Goal: Find specific page/section: Find specific page/section

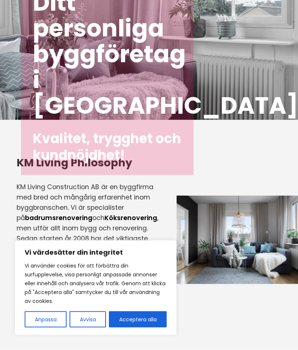
scroll to position [81, 0]
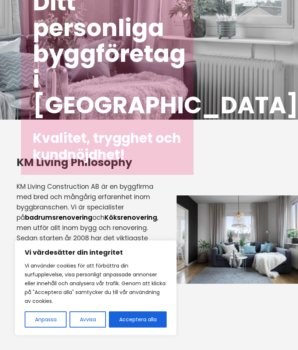
click at [145, 328] on button "Acceptera alla" at bounding box center [138, 320] width 58 height 16
checkbox input "true"
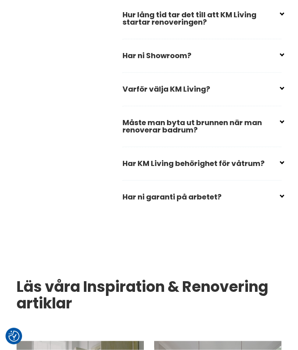
scroll to position [1250, 0]
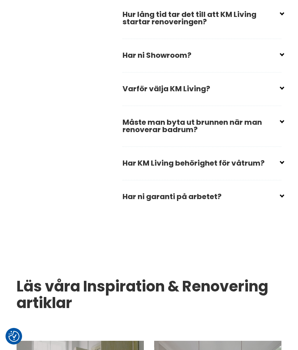
click at [282, 199] on input "checkbox" at bounding box center [203, 193] width 159 height 11
checkbox input "false"
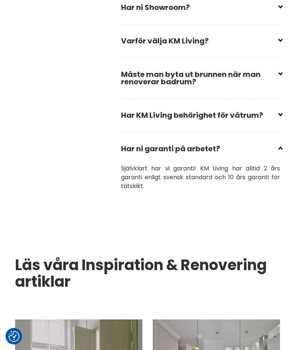
scroll to position [1298, 1]
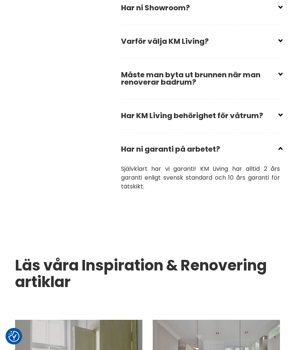
click at [281, 118] on input "checkbox" at bounding box center [202, 112] width 159 height 11
checkbox input "false"
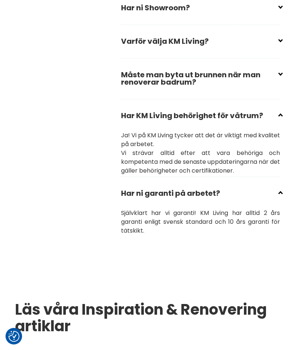
click at [280, 77] on input "checkbox" at bounding box center [202, 71] width 159 height 11
checkbox input "false"
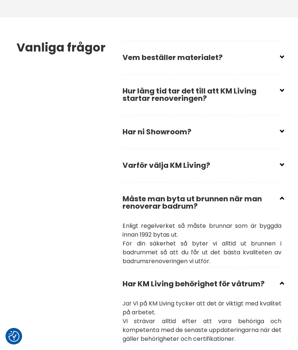
scroll to position [1173, 0]
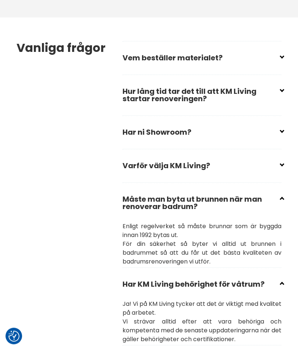
click at [281, 135] on input "checkbox" at bounding box center [203, 129] width 159 height 11
checkbox input "false"
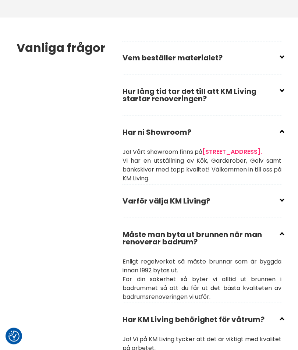
scroll to position [1174, 0]
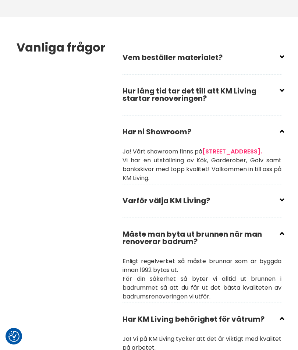
click at [282, 94] on input "checkbox" at bounding box center [203, 88] width 159 height 11
checkbox input "false"
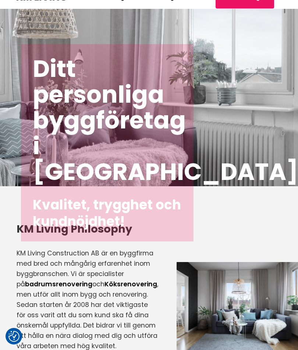
scroll to position [0, 0]
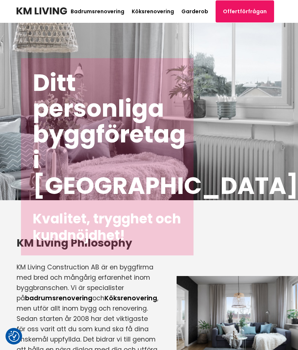
click at [33, 14] on img at bounding box center [42, 10] width 50 height 7
click at [60, 9] on img at bounding box center [42, 10] width 50 height 7
click at [59, 12] on img at bounding box center [42, 10] width 50 height 7
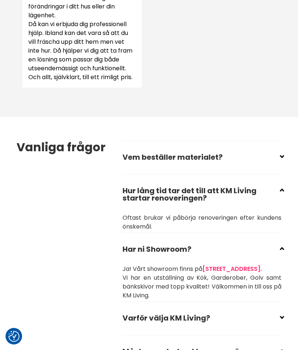
scroll to position [1075, 0]
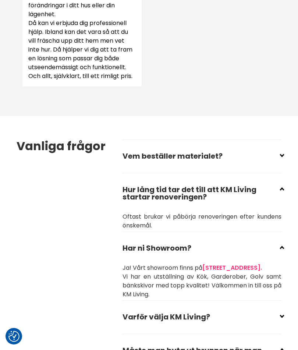
click at [281, 159] on input "checkbox" at bounding box center [203, 153] width 159 height 11
checkbox input "false"
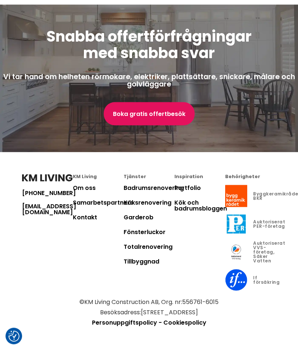
scroll to position [2517, 0]
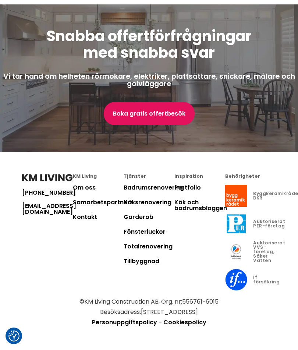
click at [88, 192] on link "Om oss" at bounding box center [84, 188] width 23 height 8
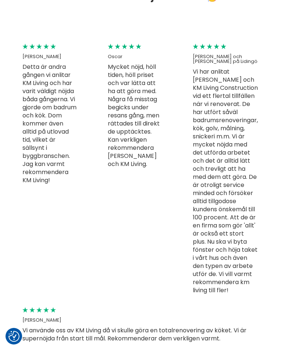
scroll to position [2347, 0]
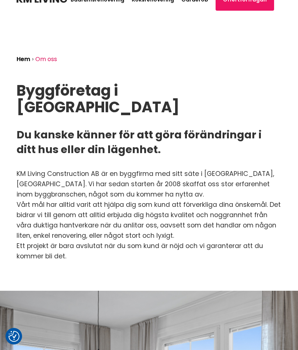
scroll to position [0, 0]
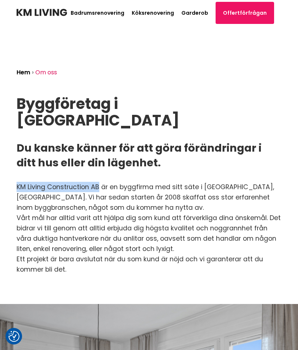
copy p "KM Living Construction AB"
